Goal: Feedback & Contribution: Contribute content

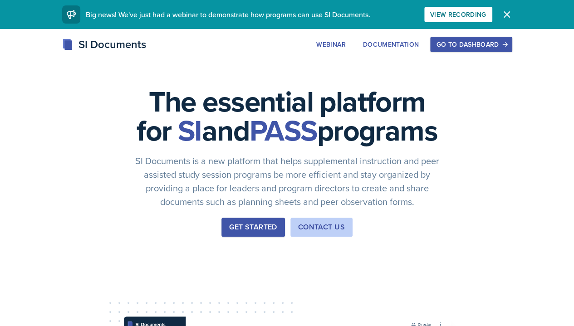
click at [508, 42] on icon "button" at bounding box center [505, 44] width 6 height 6
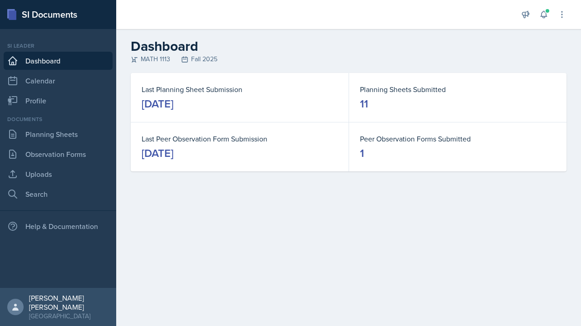
click at [547, 20] on button at bounding box center [544, 14] width 16 height 16
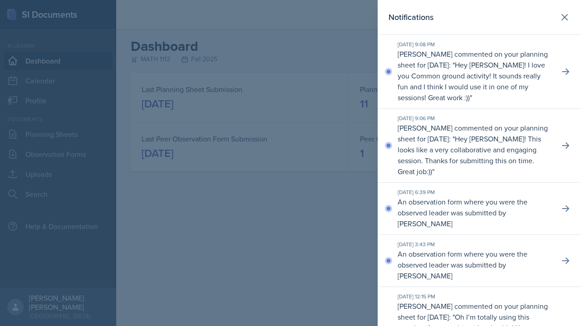
click at [321, 158] on div at bounding box center [290, 163] width 581 height 326
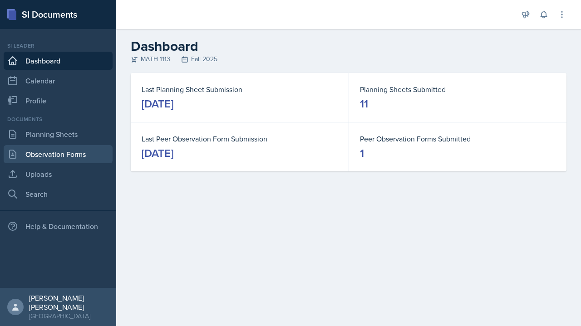
click at [68, 159] on link "Observation Forms" at bounding box center [58, 154] width 109 height 18
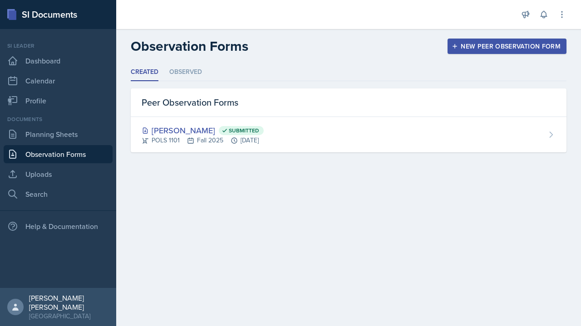
click at [190, 78] on li "Observed" at bounding box center [185, 73] width 33 height 18
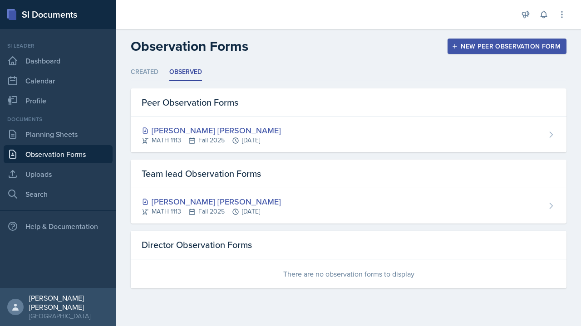
click at [537, 132] on div "[PERSON_NAME] [PERSON_NAME] MATH 1113 Fall 2025 [DATE]" at bounding box center [349, 134] width 436 height 35
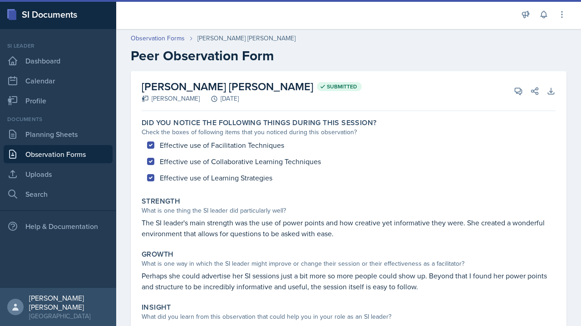
click at [92, 161] on link "Observation Forms" at bounding box center [58, 154] width 109 height 18
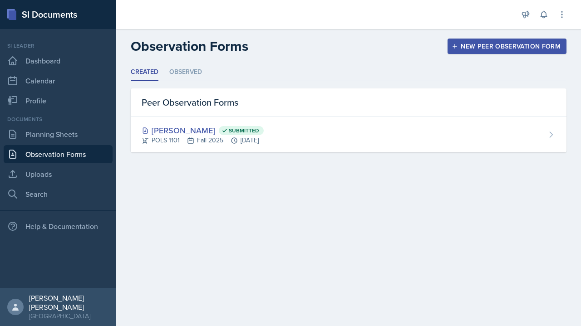
click at [196, 73] on li "Observed" at bounding box center [185, 73] width 33 height 18
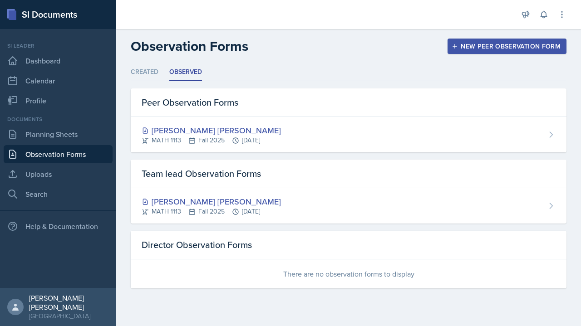
click at [209, 217] on div "[PERSON_NAME] [PERSON_NAME] MATH 1113 Fall 2025 [DATE]" at bounding box center [349, 205] width 436 height 35
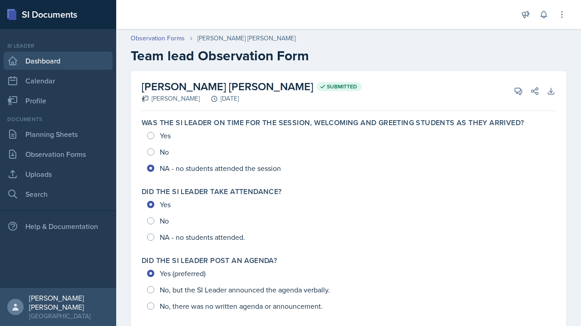
click at [100, 56] on link "Dashboard" at bounding box center [58, 61] width 109 height 18
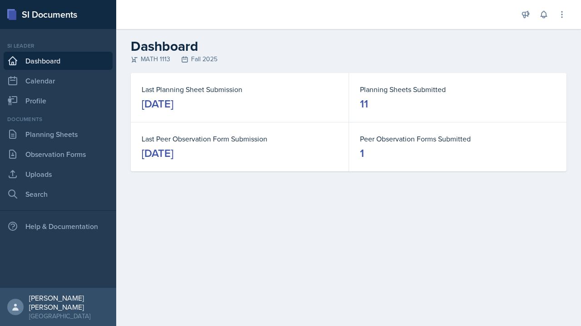
click at [546, 19] on button at bounding box center [544, 14] width 16 height 16
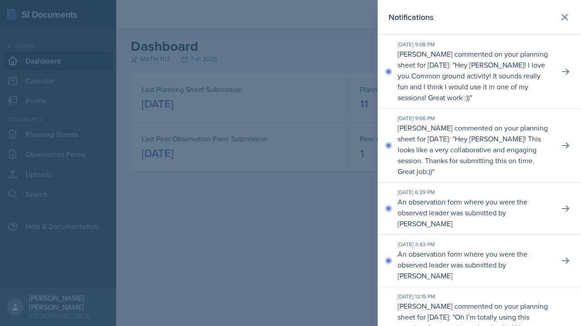
click at [514, 73] on p "Hey [PERSON_NAME]! I love you Common ground activity! It sounds really fun and …" at bounding box center [472, 81] width 148 height 43
click at [507, 84] on p "Hey [PERSON_NAME]! I love you Common ground activity! It sounds really fun and …" at bounding box center [472, 81] width 148 height 43
click at [512, 73] on p "Hey [PERSON_NAME]! I love you Common ground activity! It sounds really fun and …" at bounding box center [472, 81] width 148 height 43
click at [555, 79] on div "[DATE] 9:08 PM [PERSON_NAME] commented on your planning sheet for [DATE]: " Hey…" at bounding box center [479, 72] width 203 height 74
click at [498, 86] on p "Hey [PERSON_NAME]! I love you Common ground activity! It sounds really fun and …" at bounding box center [472, 81] width 148 height 43
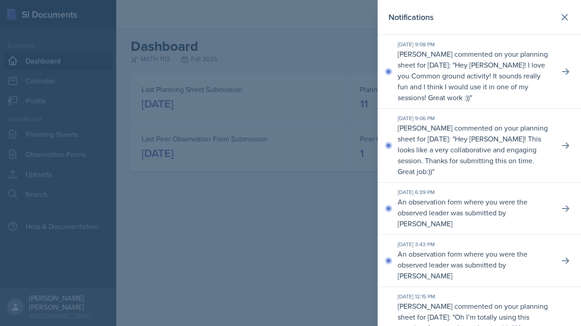
click at [408, 82] on p "Hey [PERSON_NAME]! I love you Common ground activity! It sounds really fun and …" at bounding box center [472, 81] width 148 height 43
click at [502, 70] on p "[PERSON_NAME] commented on your planning sheet for [DATE]: " Hey [PERSON_NAME]!…" at bounding box center [475, 76] width 154 height 54
click at [536, 70] on p "[PERSON_NAME] commented on your planning sheet for [DATE]: " Hey [PERSON_NAME]!…" at bounding box center [475, 76] width 154 height 54
click at [557, 76] on button at bounding box center [565, 72] width 16 height 16
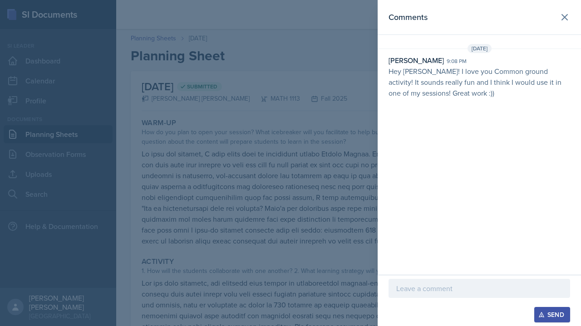
click at [440, 294] on p at bounding box center [479, 288] width 166 height 11
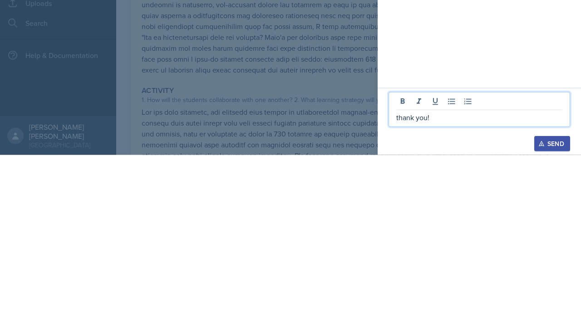
click at [555, 311] on div "Send" at bounding box center [552, 314] width 24 height 7
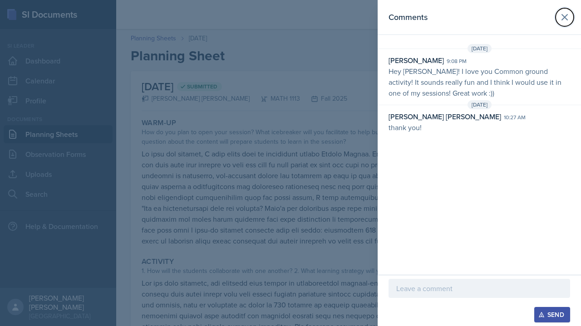
click at [556, 20] on button at bounding box center [565, 17] width 18 height 18
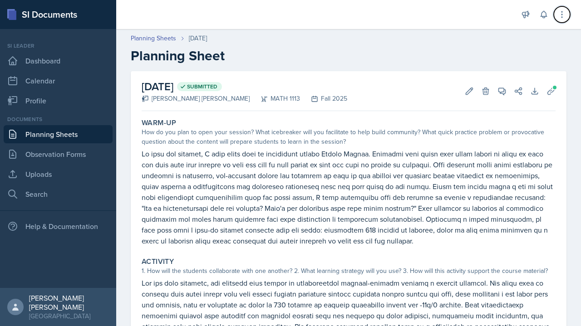
click at [565, 9] on button at bounding box center [562, 14] width 16 height 16
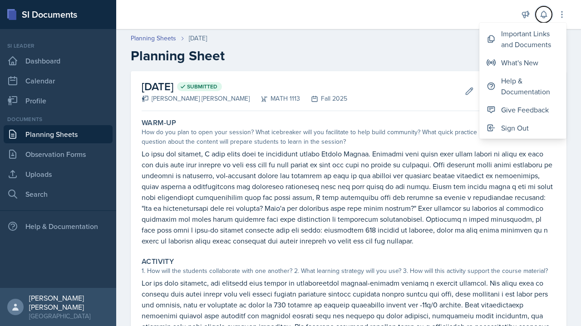
click at [539, 15] on icon at bounding box center [543, 14] width 9 height 9
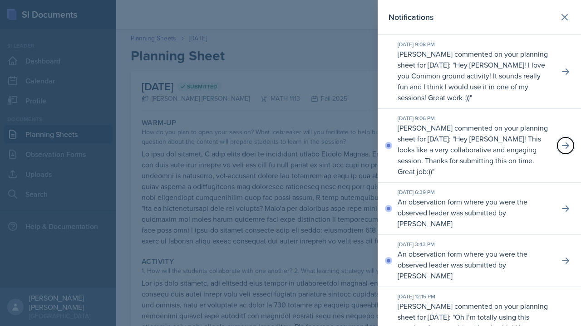
click at [564, 141] on button at bounding box center [565, 146] width 16 height 16
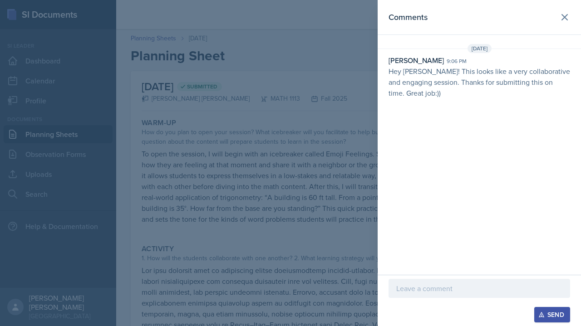
click at [465, 291] on p at bounding box center [479, 288] width 166 height 11
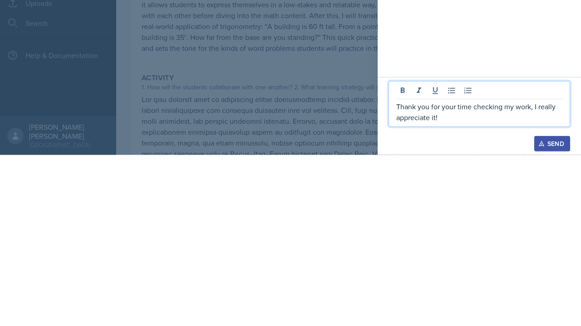
click at [552, 318] on div "Send" at bounding box center [552, 314] width 24 height 7
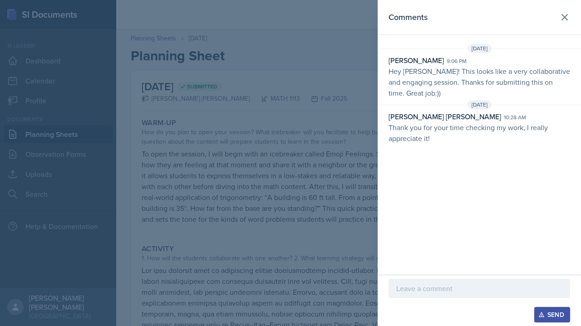
click at [573, 23] on header "Comments" at bounding box center [479, 17] width 203 height 35
click at [567, 21] on icon at bounding box center [564, 17] width 11 height 11
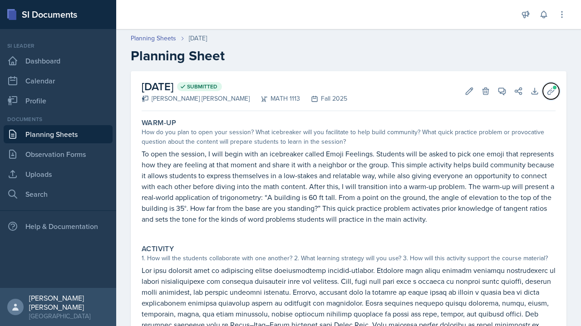
click at [552, 88] on span at bounding box center [554, 87] width 5 height 5
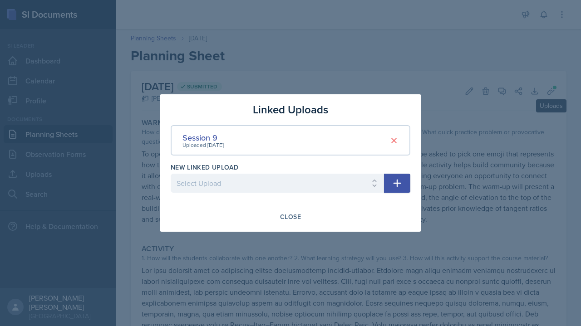
click at [478, 191] on div at bounding box center [290, 163] width 581 height 326
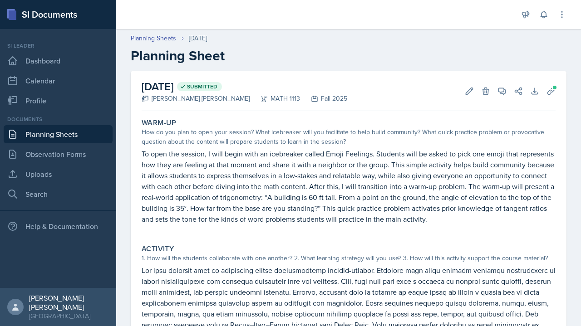
click at [41, 139] on link "Planning Sheets" at bounding box center [58, 134] width 109 height 18
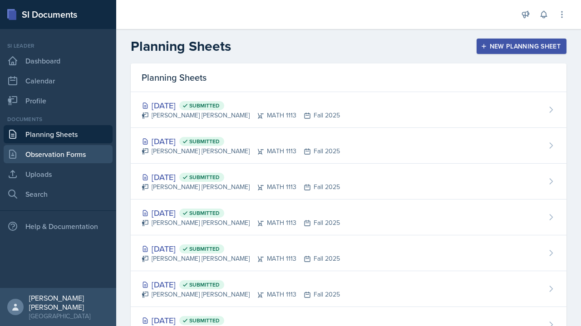
click at [24, 161] on link "Observation Forms" at bounding box center [58, 154] width 109 height 18
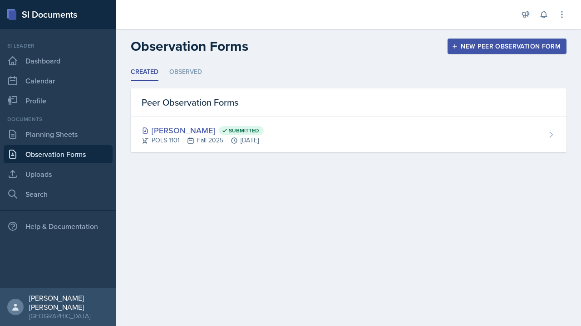
click at [22, 56] on link "Dashboard" at bounding box center [58, 61] width 109 height 18
